Goal: Task Accomplishment & Management: Manage account settings

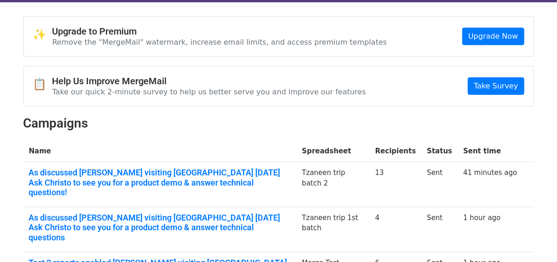
scroll to position [53, 0]
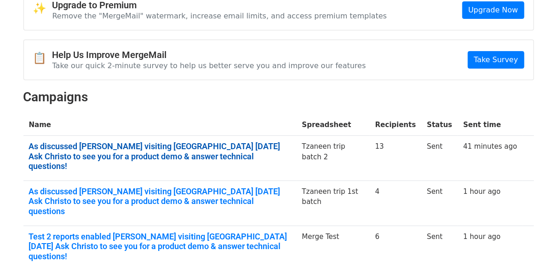
click at [219, 145] on link "As discussed Christo Vosloo visiting Limpopo Monday 6th October 2026 Ask Christ…" at bounding box center [160, 156] width 262 height 30
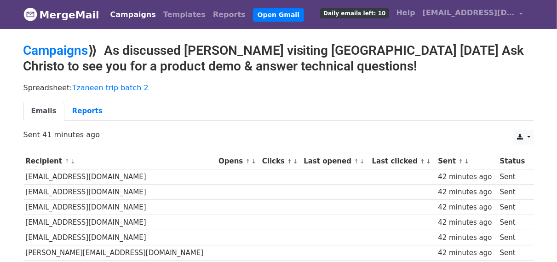
click at [353, 161] on small "↑ ↓" at bounding box center [358, 161] width 10 height 7
click at [301, 162] on th "Last opened ↑ ↓" at bounding box center [335, 161] width 68 height 15
click at [375, 159] on th "Last clicked ↑ ↓" at bounding box center [403, 161] width 66 height 15
click at [260, 163] on th "Clicks ↑ ↓" at bounding box center [280, 161] width 41 height 15
click at [245, 159] on link "↑" at bounding box center [247, 161] width 5 height 7
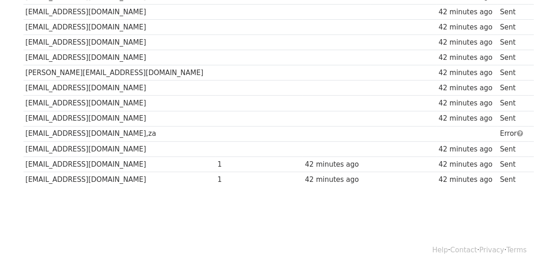
scroll to position [183, 0]
